Goal: Information Seeking & Learning: Learn about a topic

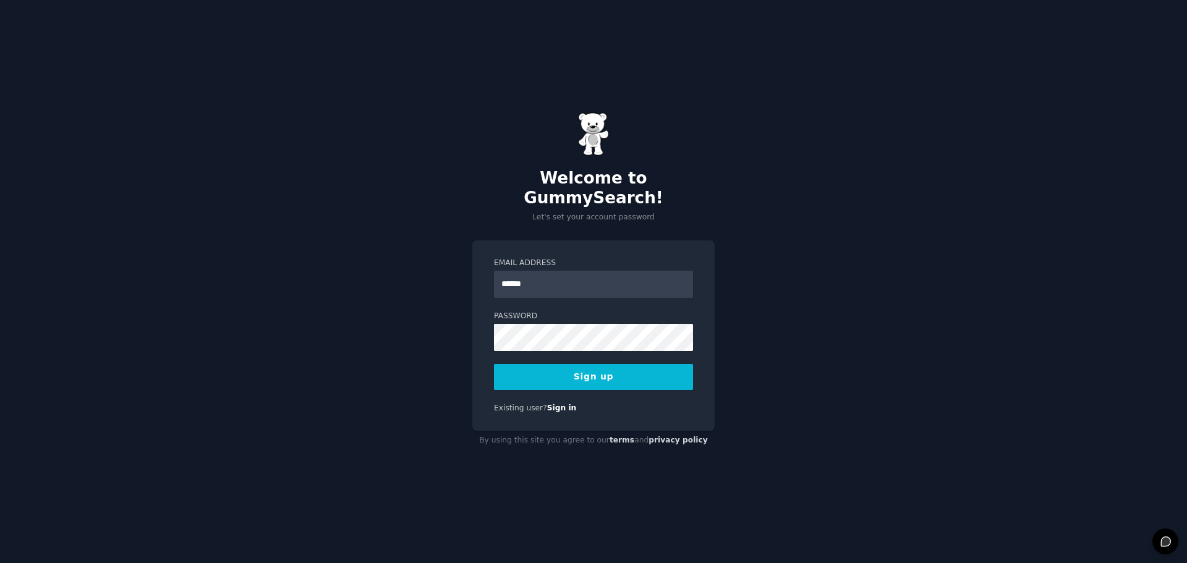
type input "**********"
click at [603, 370] on button "Sign up" at bounding box center [593, 377] width 199 height 26
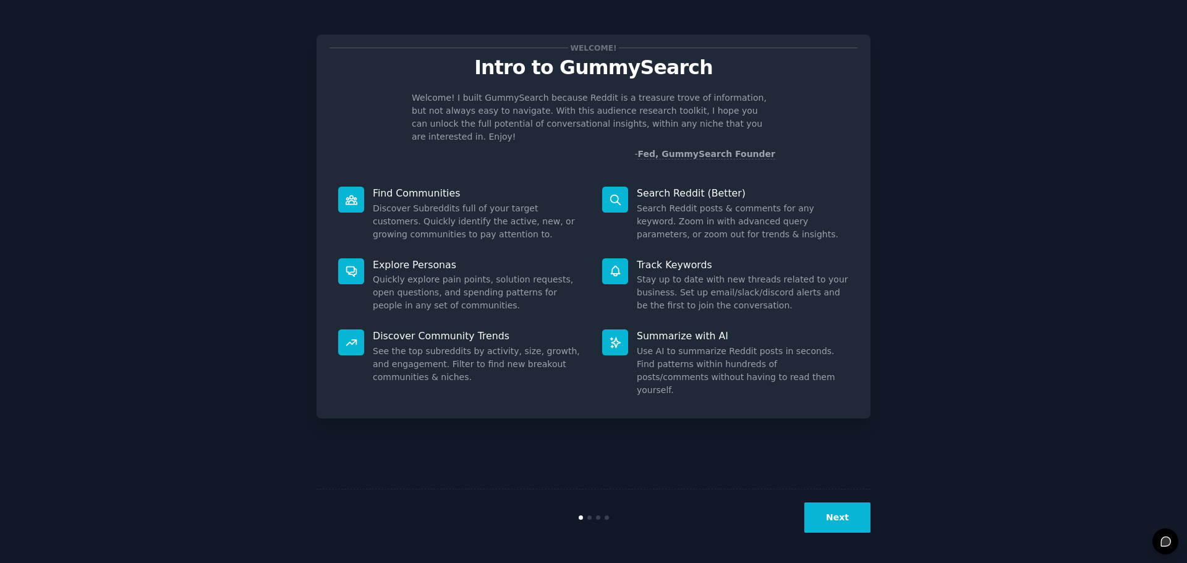
click at [844, 511] on button "Next" at bounding box center [837, 517] width 66 height 30
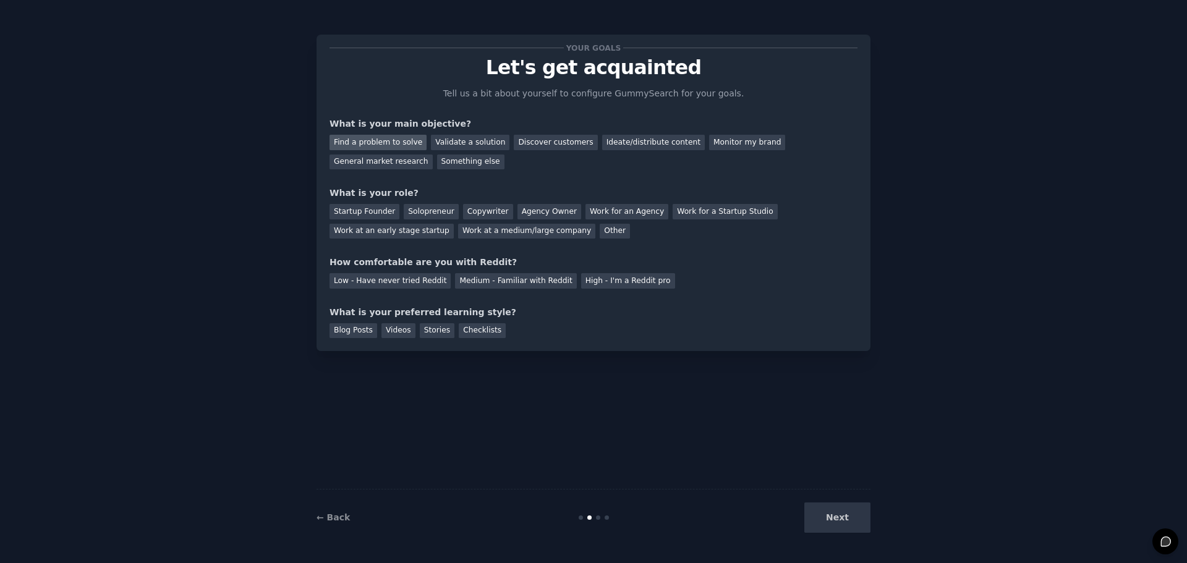
click at [397, 145] on div "Find a problem to solve" at bounding box center [377, 142] width 97 height 15
click at [520, 138] on div "Discover customers" at bounding box center [555, 142] width 83 height 15
click at [390, 135] on div "Find a problem to solve" at bounding box center [377, 142] width 97 height 15
click at [343, 207] on div "Startup Founder" at bounding box center [364, 211] width 70 height 15
click at [496, 282] on div "Medium - Familiar with Reddit" at bounding box center [515, 280] width 121 height 15
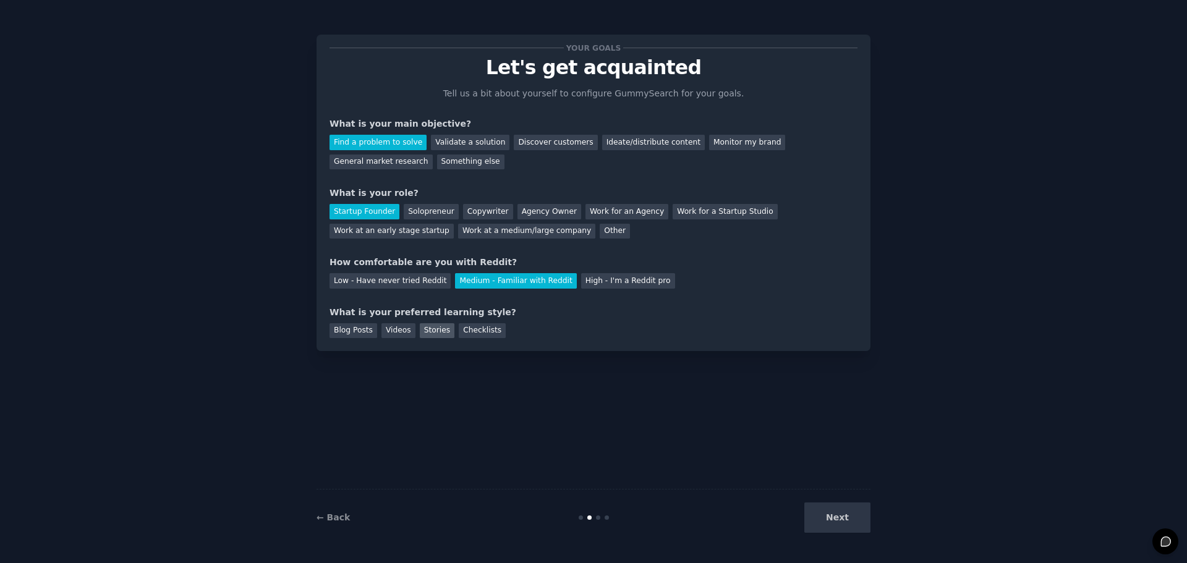
click at [428, 331] on div "Stories" at bounding box center [437, 330] width 35 height 15
click at [391, 333] on div "Videos" at bounding box center [398, 330] width 34 height 15
click at [350, 333] on div "Blog Posts" at bounding box center [353, 330] width 48 height 15
click at [837, 504] on button "Next" at bounding box center [837, 517] width 66 height 30
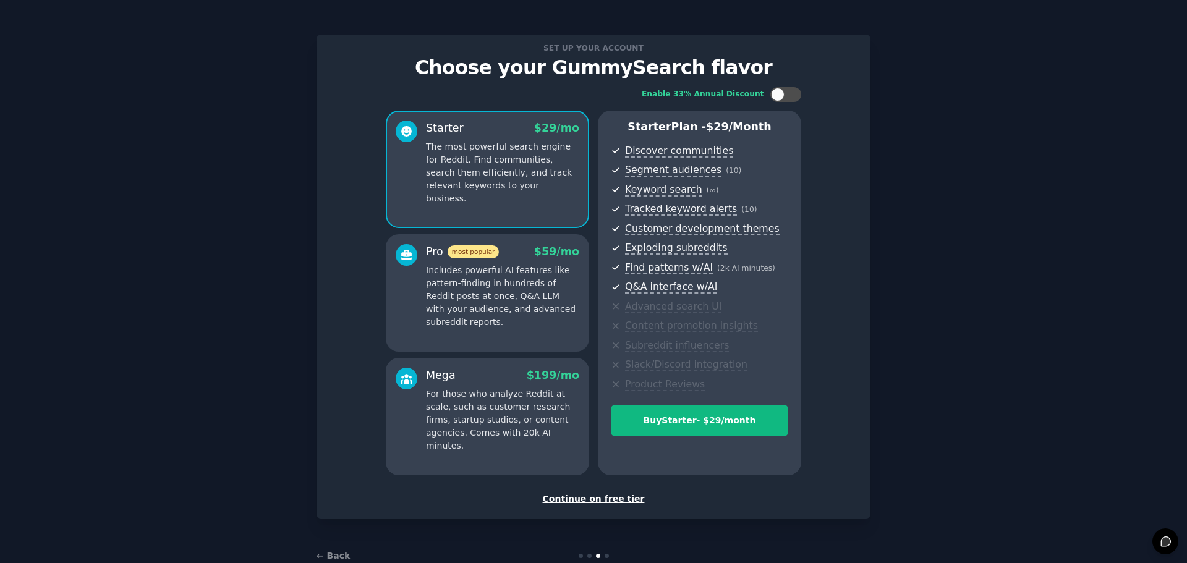
click at [610, 496] on div "Continue on free tier" at bounding box center [593, 499] width 528 height 13
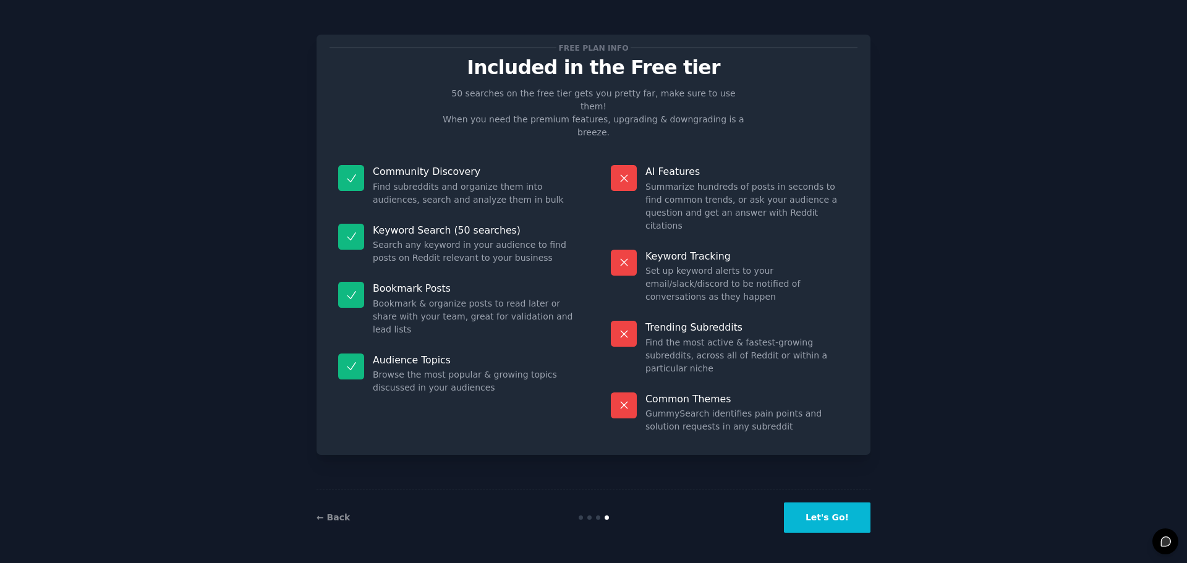
click at [826, 517] on button "Let's Go!" at bounding box center [827, 517] width 87 height 30
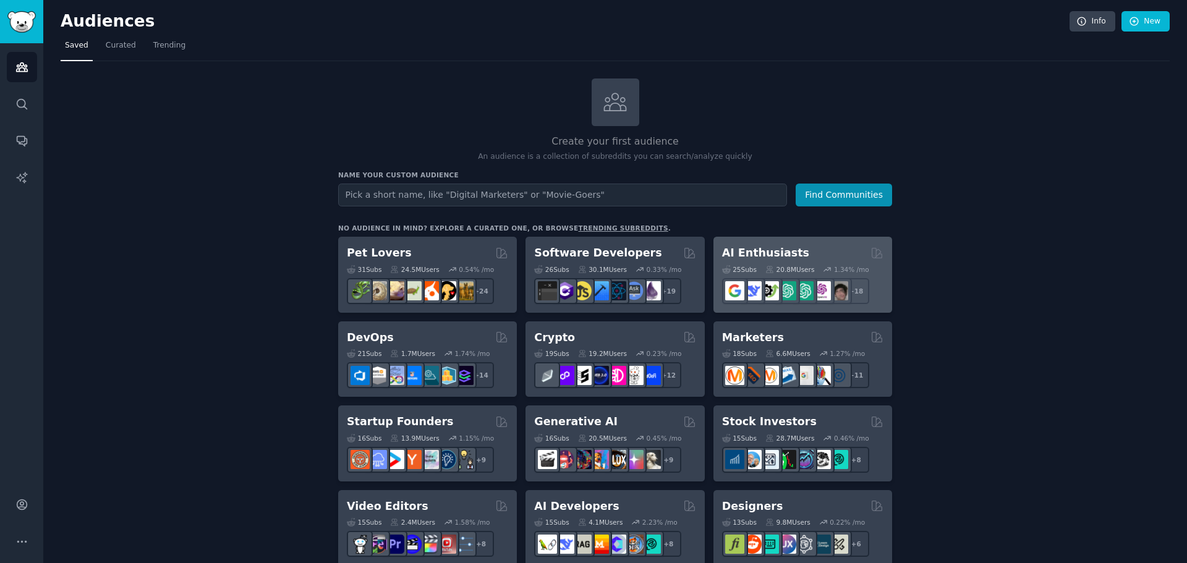
click at [761, 251] on h2 "AI Enthusiasts" at bounding box center [765, 252] width 87 height 15
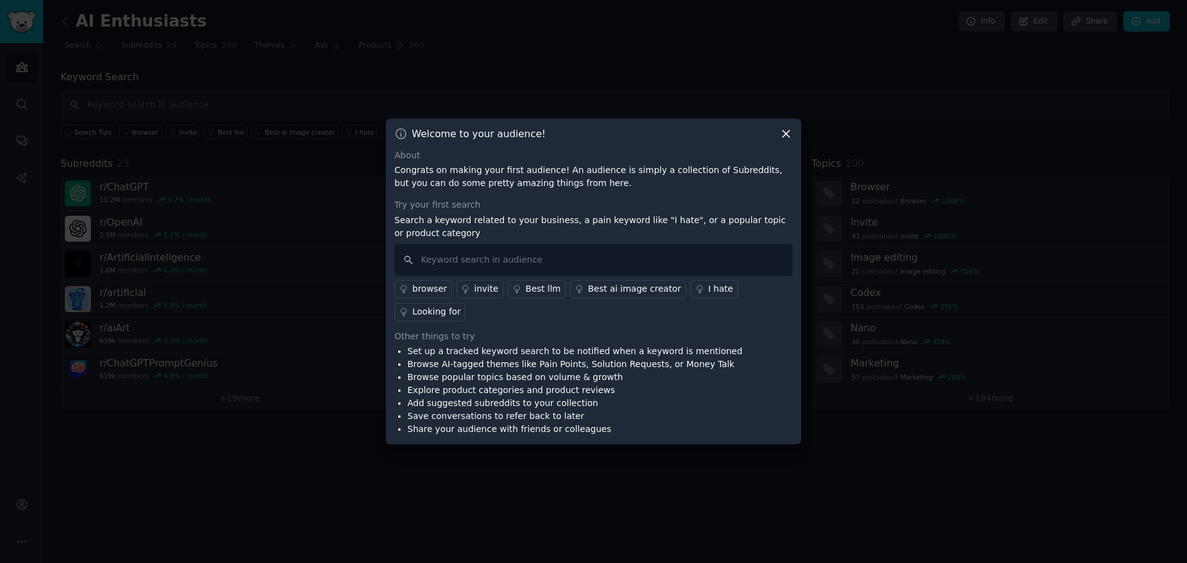
click at [780, 140] on icon at bounding box center [785, 133] width 13 height 13
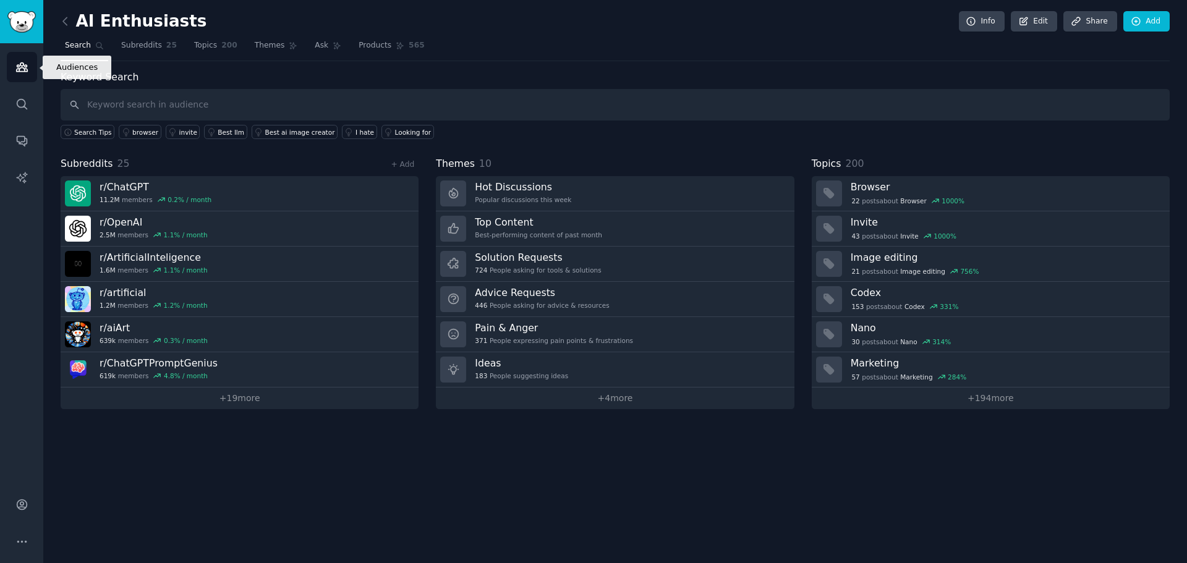
click at [16, 59] on link "Audiences" at bounding box center [22, 67] width 30 height 30
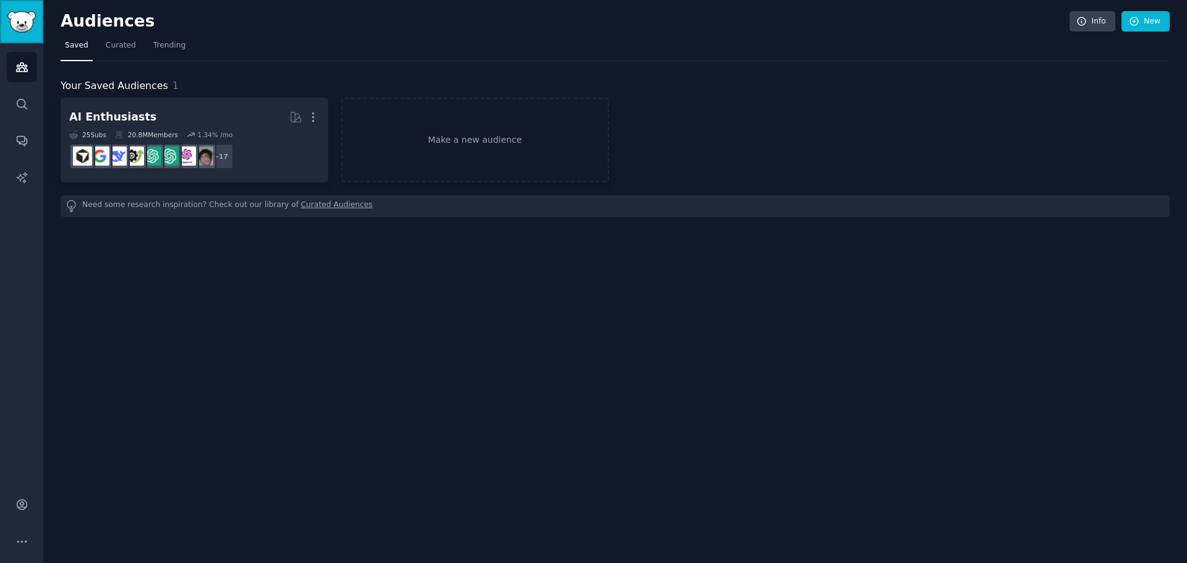
click at [35, 28] on img "Sidebar" at bounding box center [21, 22] width 28 height 22
click at [17, 93] on link "Search" at bounding box center [22, 104] width 30 height 30
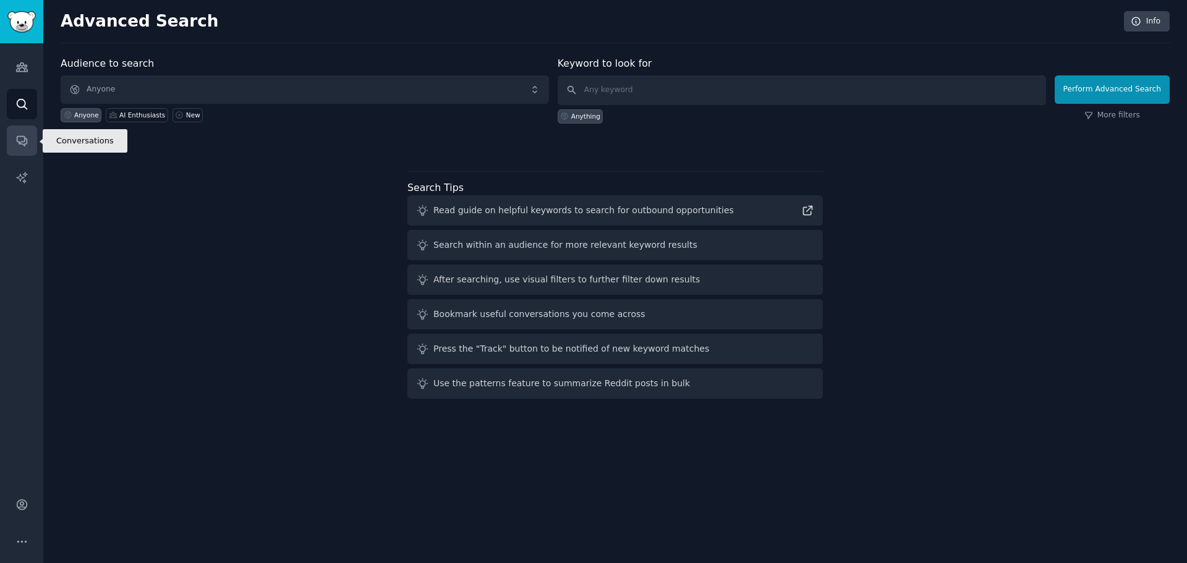
click at [22, 137] on icon "Sidebar" at bounding box center [22, 142] width 10 height 10
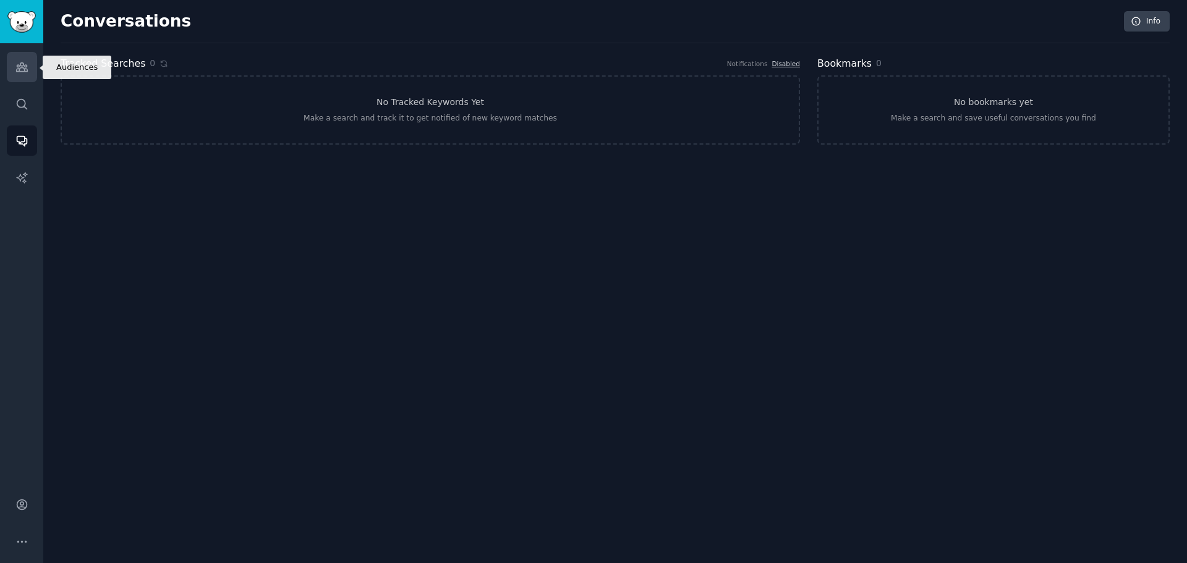
click at [19, 58] on link "Audiences" at bounding box center [22, 67] width 30 height 30
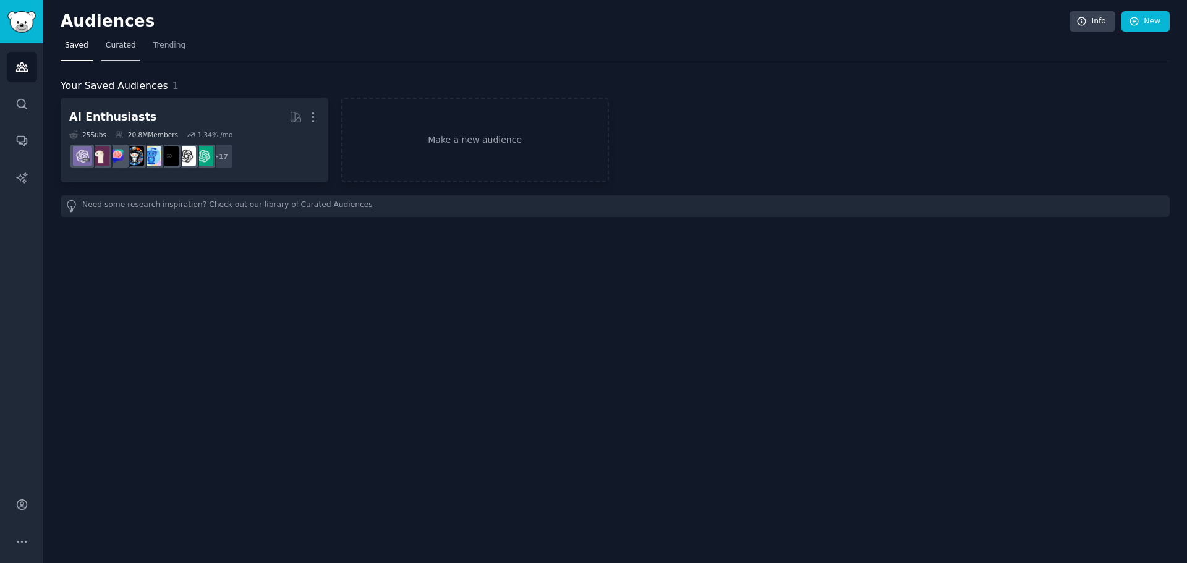
click at [118, 43] on span "Curated" at bounding box center [121, 45] width 30 height 11
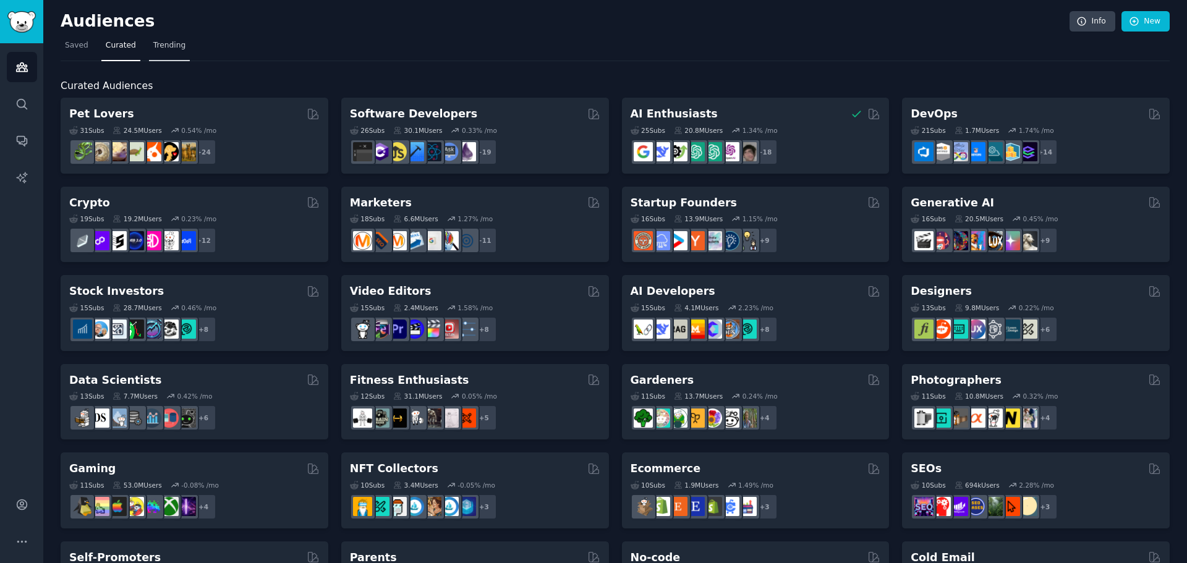
click at [153, 42] on span "Trending" at bounding box center [169, 45] width 32 height 11
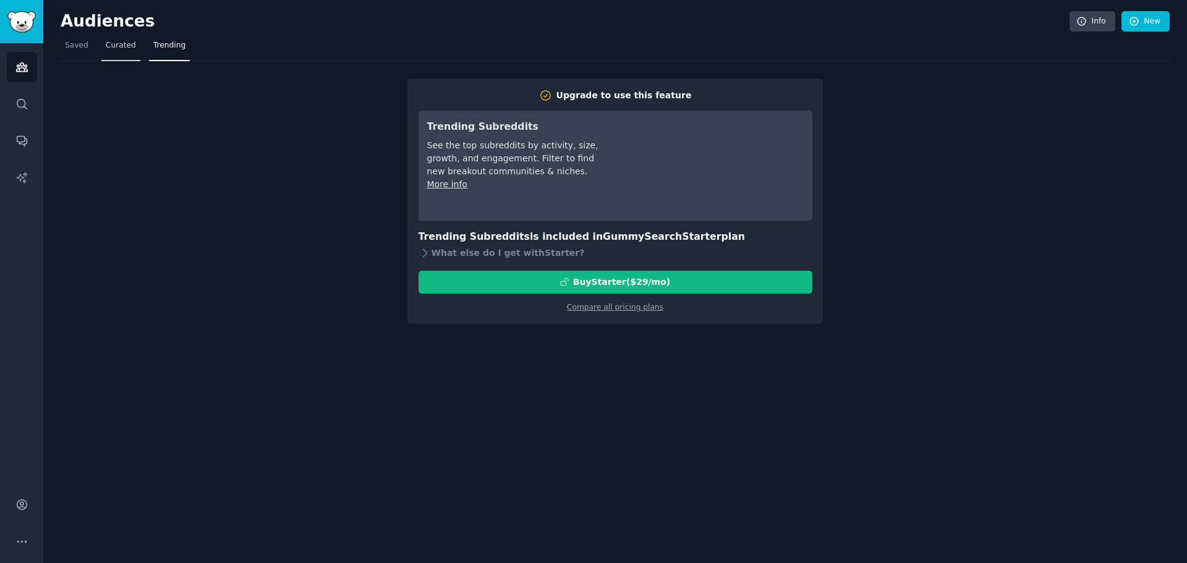
click at [106, 47] on span "Curated" at bounding box center [121, 45] width 30 height 11
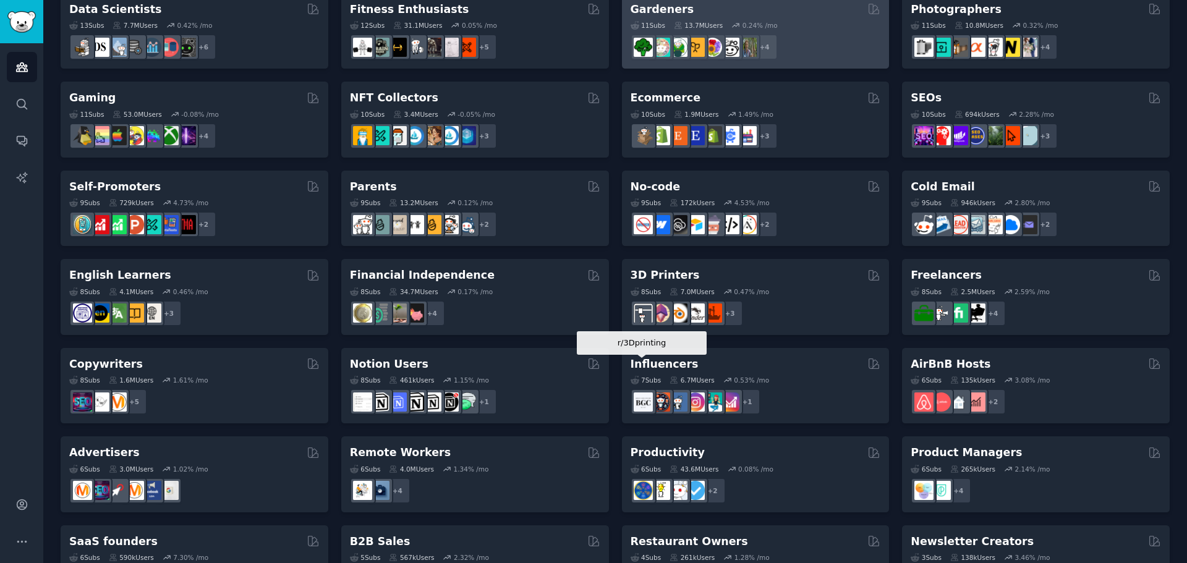
scroll to position [426, 0]
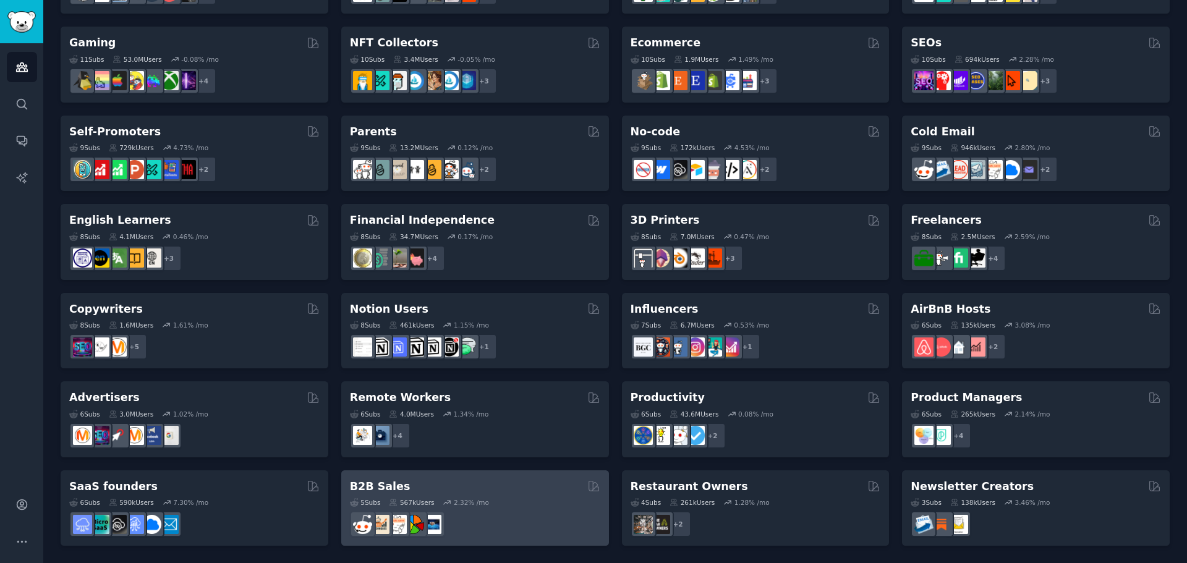
click at [409, 483] on div "B2B Sales" at bounding box center [475, 486] width 250 height 15
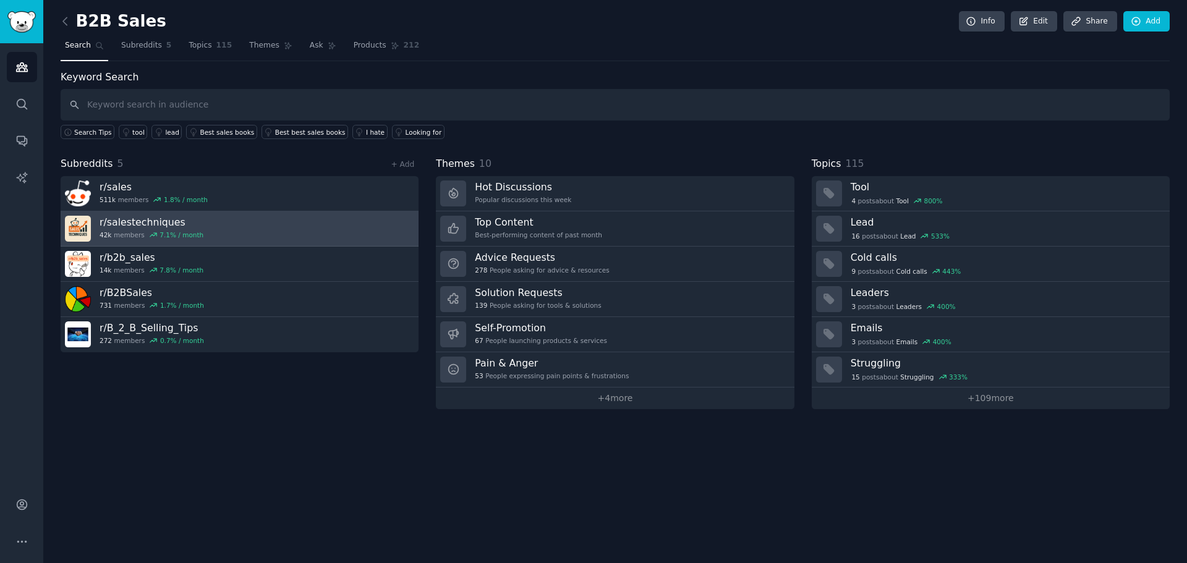
click at [197, 230] on link "r/ salestechniques 42k members 7.1 % / month" at bounding box center [240, 228] width 358 height 35
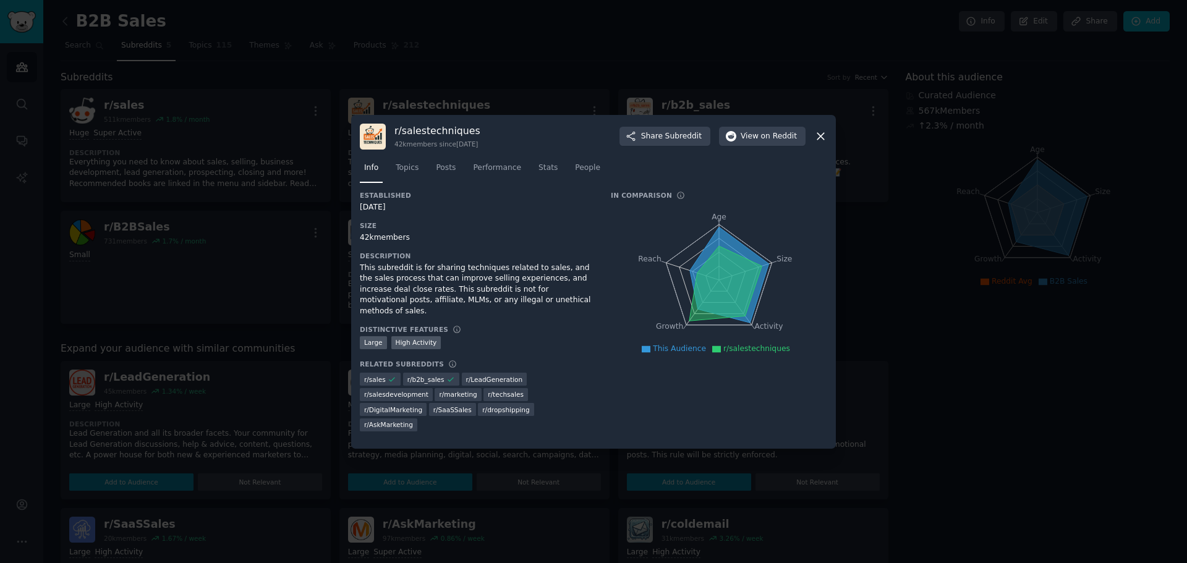
click at [818, 135] on icon at bounding box center [820, 136] width 7 height 7
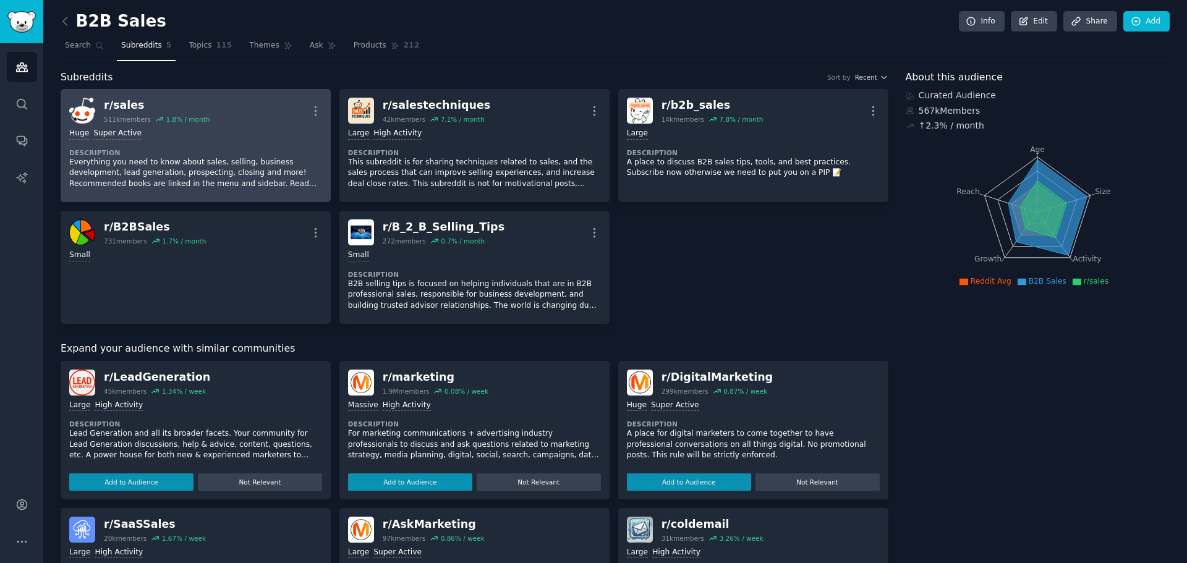
click at [211, 145] on div "Huge Super Active Description Everything you need to know about sales, selling,…" at bounding box center [195, 159] width 253 height 70
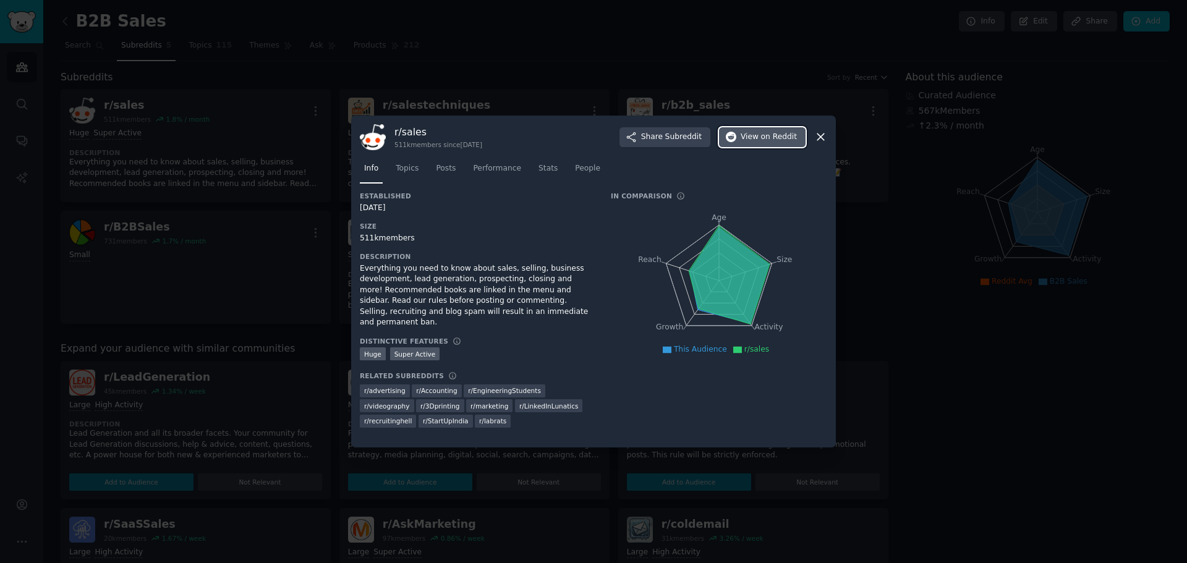
click at [783, 129] on button "View on Reddit" at bounding box center [762, 137] width 87 height 20
